Goal: Task Accomplishment & Management: Manage account settings

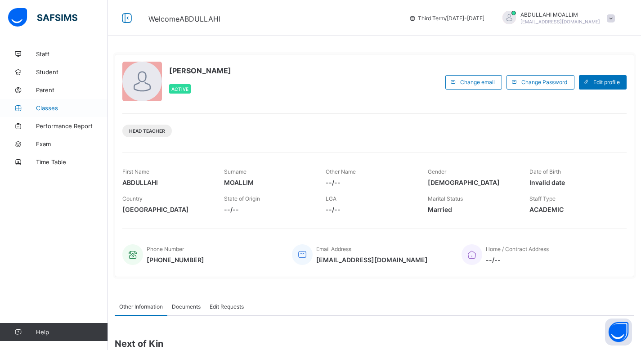
click at [58, 110] on span "Classes" at bounding box center [72, 107] width 72 height 7
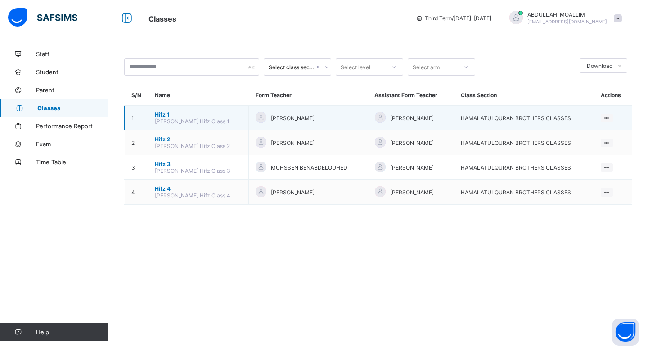
click at [200, 112] on span "Hifz 1" at bounding box center [198, 114] width 87 height 7
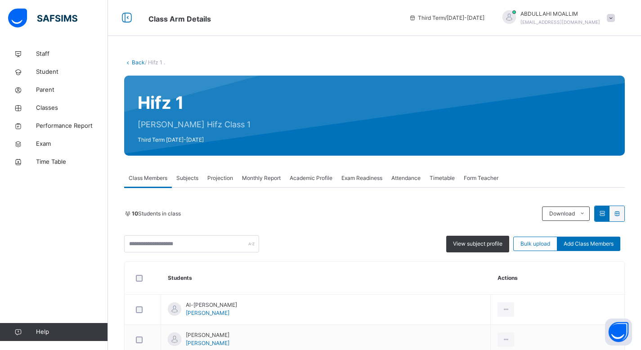
click at [220, 175] on span "Projection" at bounding box center [220, 178] width 26 height 8
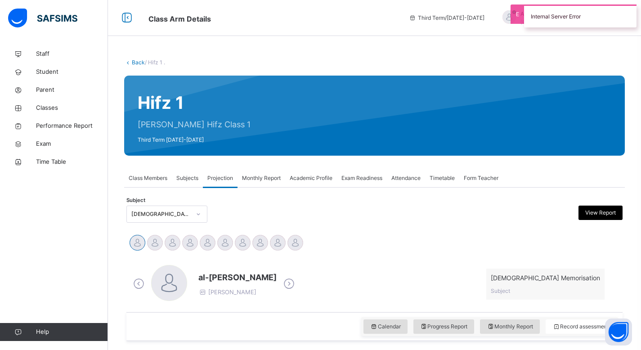
drag, startPoint x: 406, startPoint y: 178, endPoint x: 416, endPoint y: 180, distance: 10.4
click at [406, 178] on span "Attendance" at bounding box center [405, 178] width 29 height 8
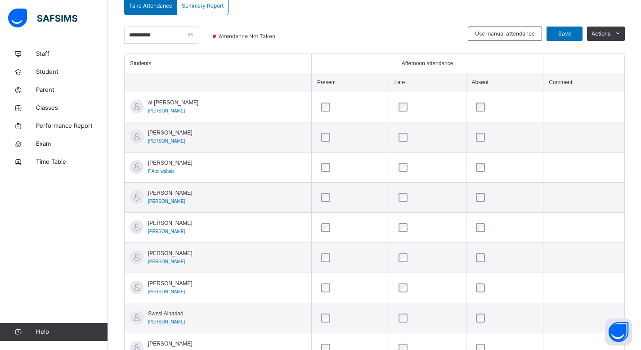
scroll to position [205, 0]
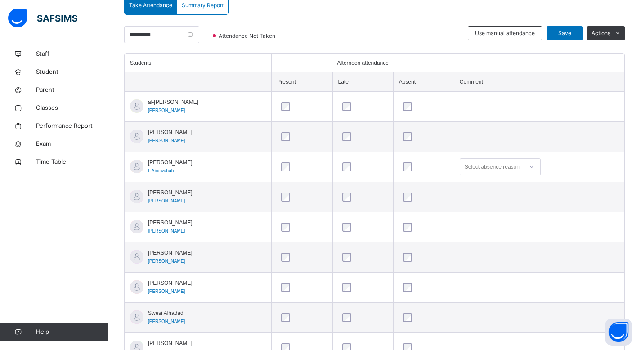
click at [522, 167] on div "Select absence reason" at bounding box center [491, 167] width 63 height 14
click at [487, 200] on div "Working" at bounding box center [500, 202] width 80 height 15
click at [486, 258] on div "Select absence reason" at bounding box center [492, 257] width 55 height 17
click at [491, 319] on div "No reason" at bounding box center [500, 323] width 80 height 15
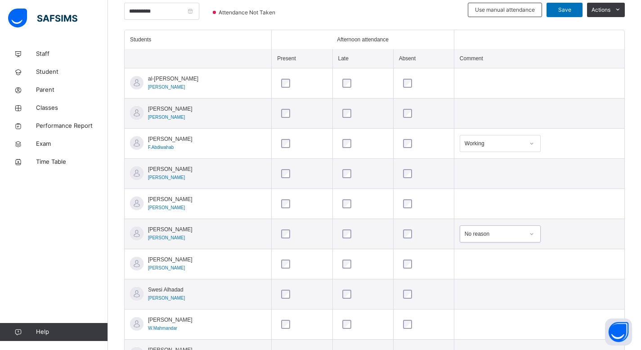
scroll to position [267, 0]
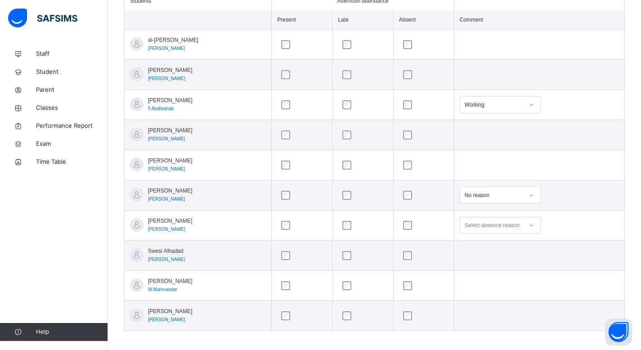
click at [533, 228] on icon at bounding box center [531, 225] width 5 height 9
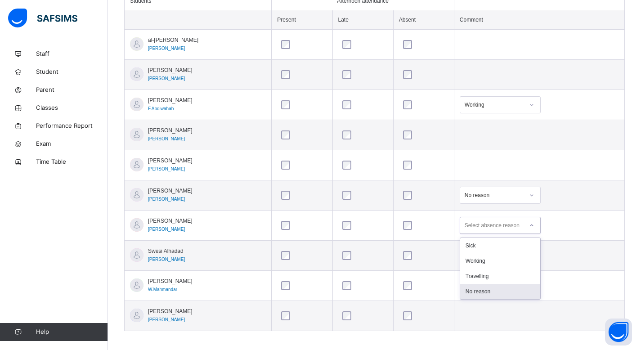
click at [502, 298] on div "No reason" at bounding box center [500, 291] width 80 height 15
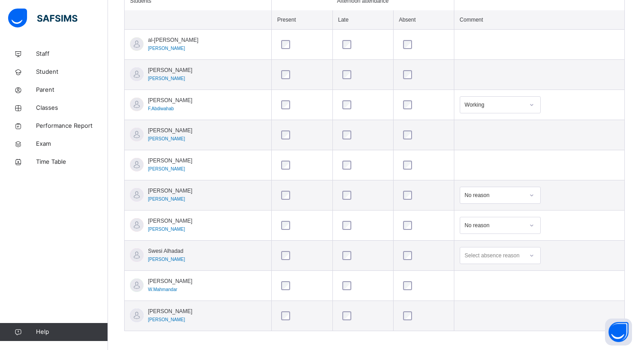
click at [515, 253] on div "Select absence reason" at bounding box center [492, 255] width 55 height 17
click at [498, 322] on div "No reason" at bounding box center [500, 321] width 80 height 15
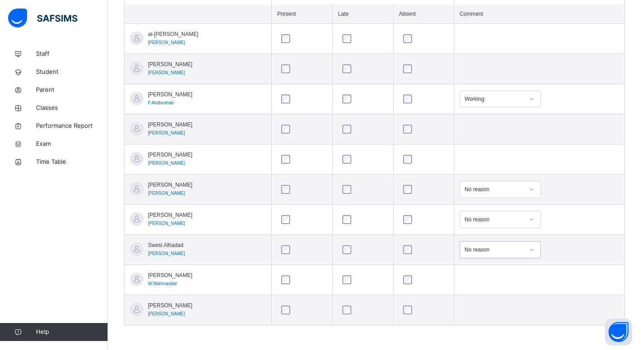
scroll to position [0, 0]
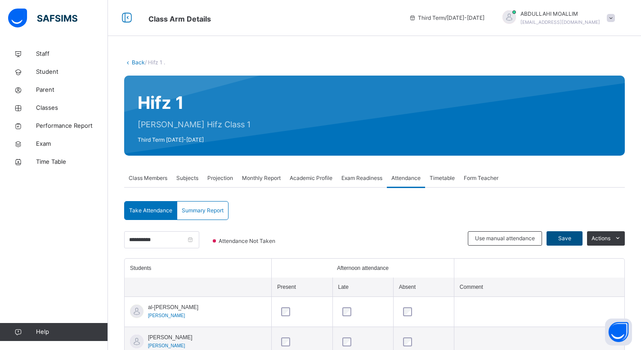
click at [575, 235] on span "Save" at bounding box center [564, 238] width 22 height 8
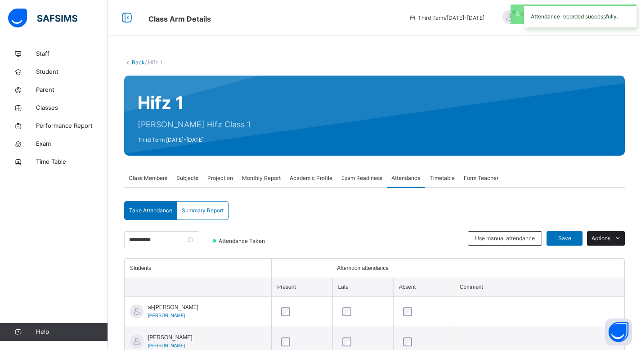
click at [621, 240] on icon at bounding box center [618, 238] width 7 height 7
click at [621, 238] on icon at bounding box center [618, 238] width 7 height 7
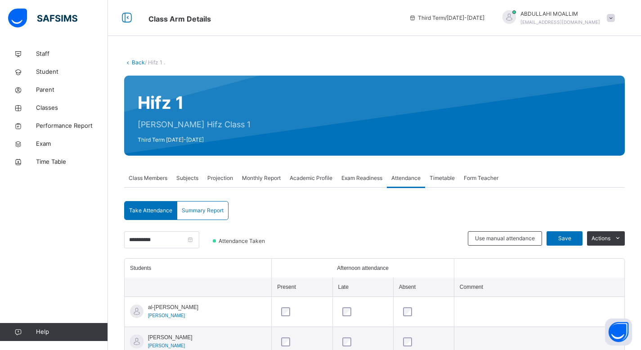
click at [209, 212] on span "Summary Report" at bounding box center [203, 211] width 42 height 8
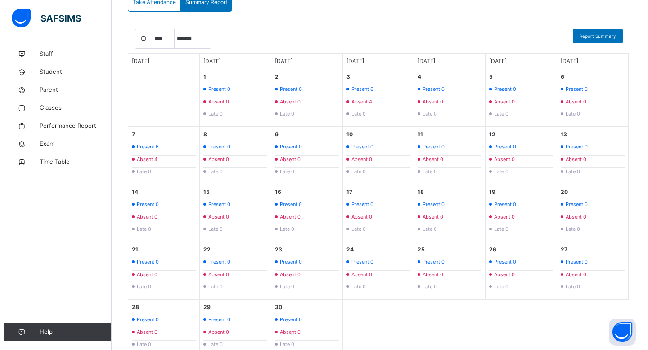
scroll to position [88, 0]
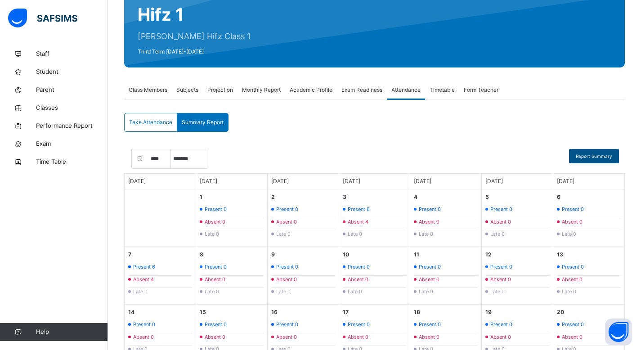
click at [589, 154] on span "Report Summary" at bounding box center [594, 156] width 36 height 7
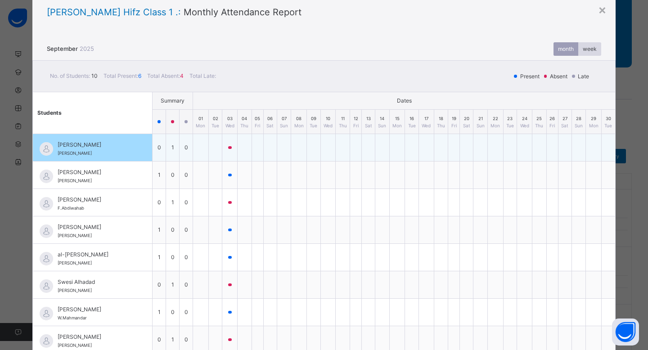
scroll to position [30, 0]
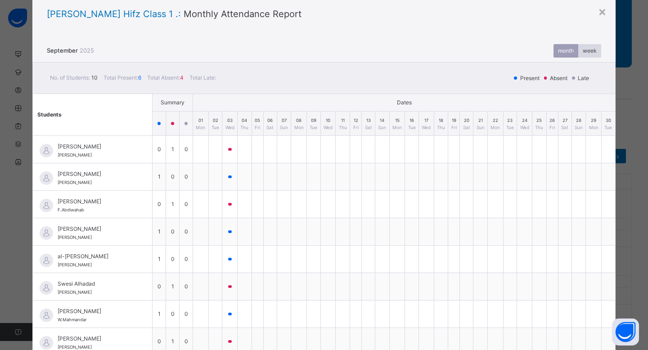
click at [565, 50] on div "month" at bounding box center [565, 50] width 25 height 13
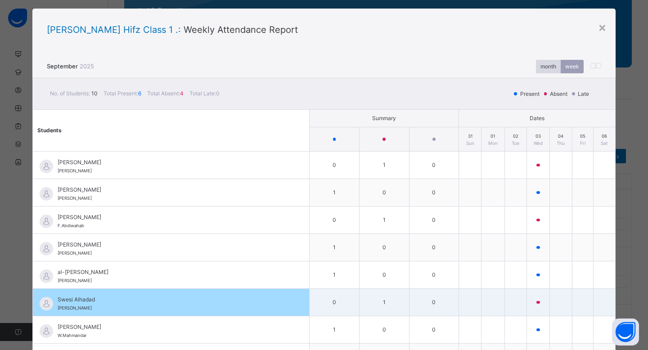
scroll to position [0, 0]
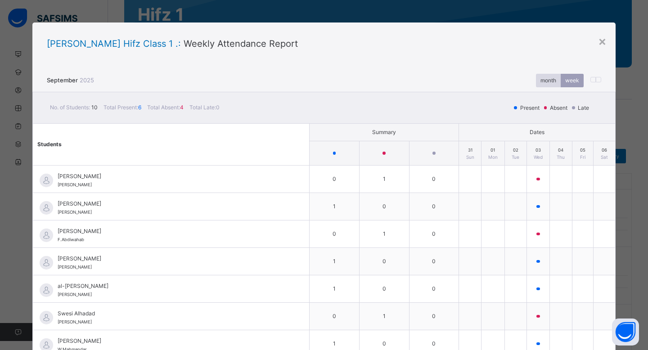
click at [173, 107] on span "Total Absent: 4" at bounding box center [166, 107] width 38 height 7
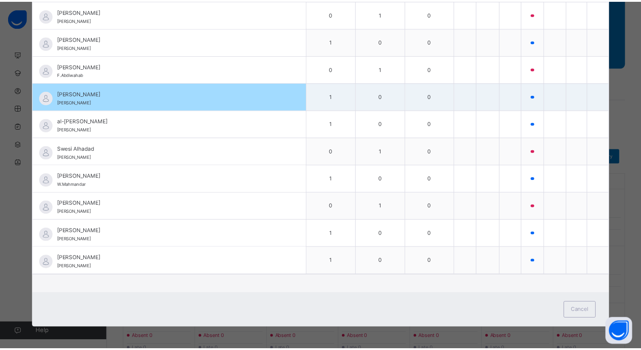
scroll to position [22, 0]
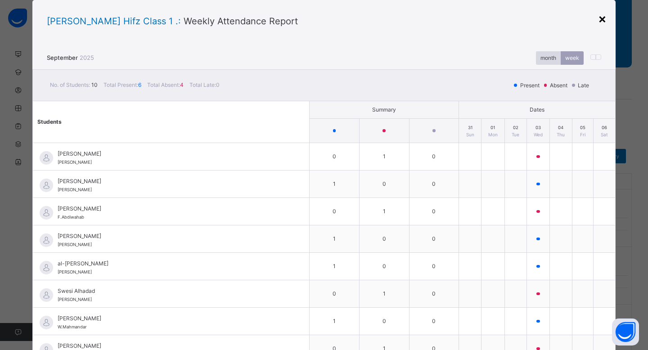
click at [600, 19] on div "×" at bounding box center [602, 18] width 9 height 19
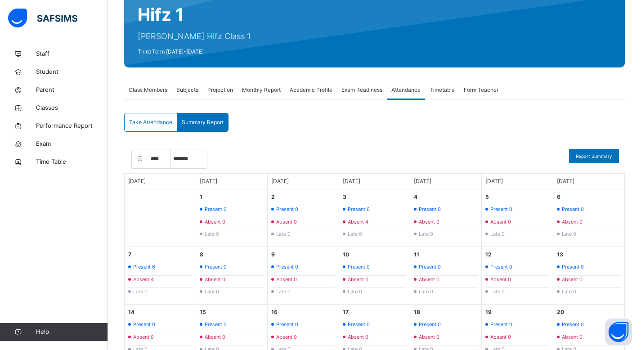
click at [143, 125] on span "Take Attendance" at bounding box center [150, 122] width 43 height 8
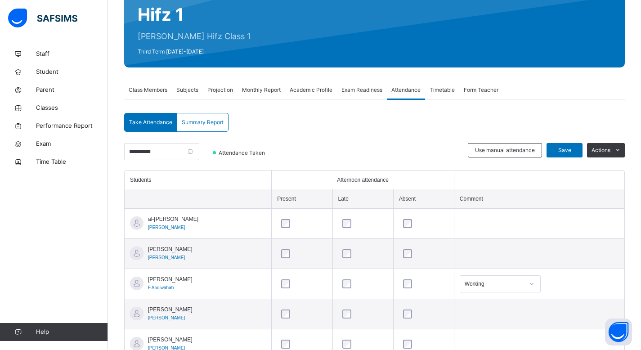
click at [216, 122] on span "Summary Report" at bounding box center [203, 122] width 42 height 8
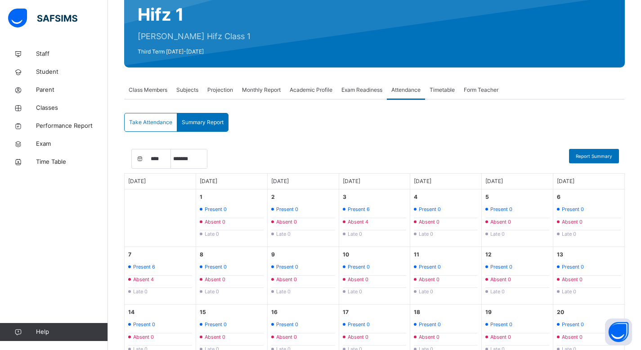
click at [225, 91] on span "Projection" at bounding box center [220, 90] width 26 height 8
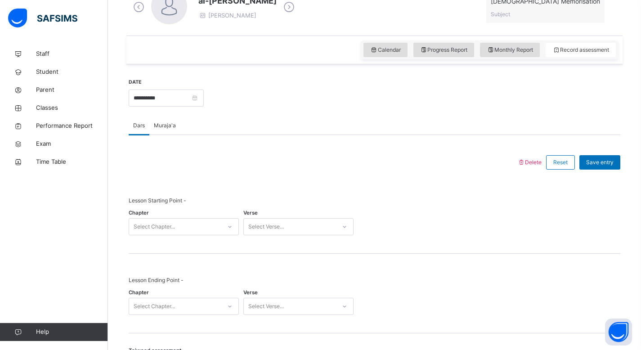
scroll to position [287, 0]
